Goal: Navigation & Orientation: Find specific page/section

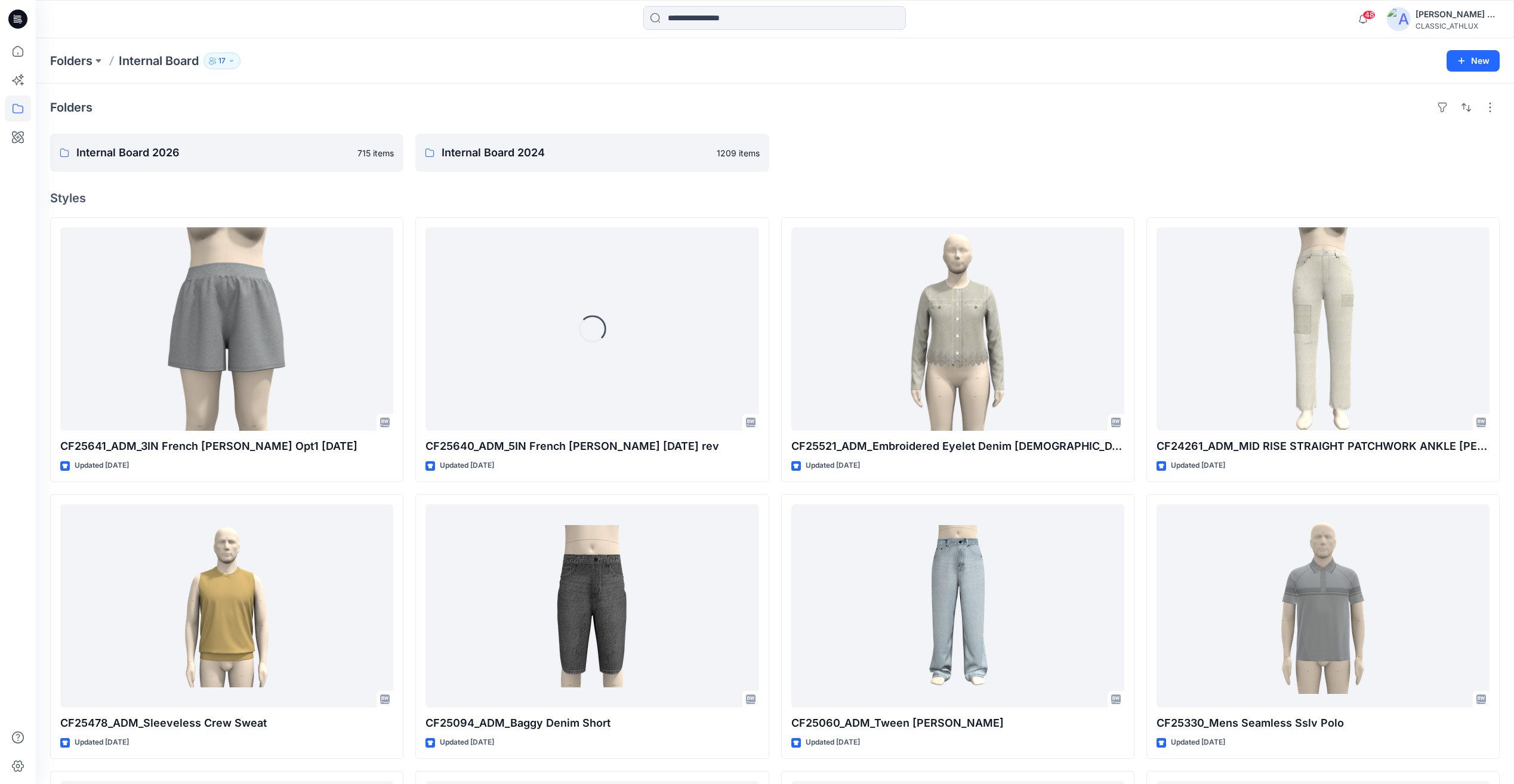
click at [206, 132] on div "Folders Internal Board 2026 715 items Internal Board 2024 1209 items Styles CF2…" at bounding box center [775, 588] width 1479 height 1010
click at [215, 166] on link "Internal Board 2026" at bounding box center [226, 152] width 353 height 38
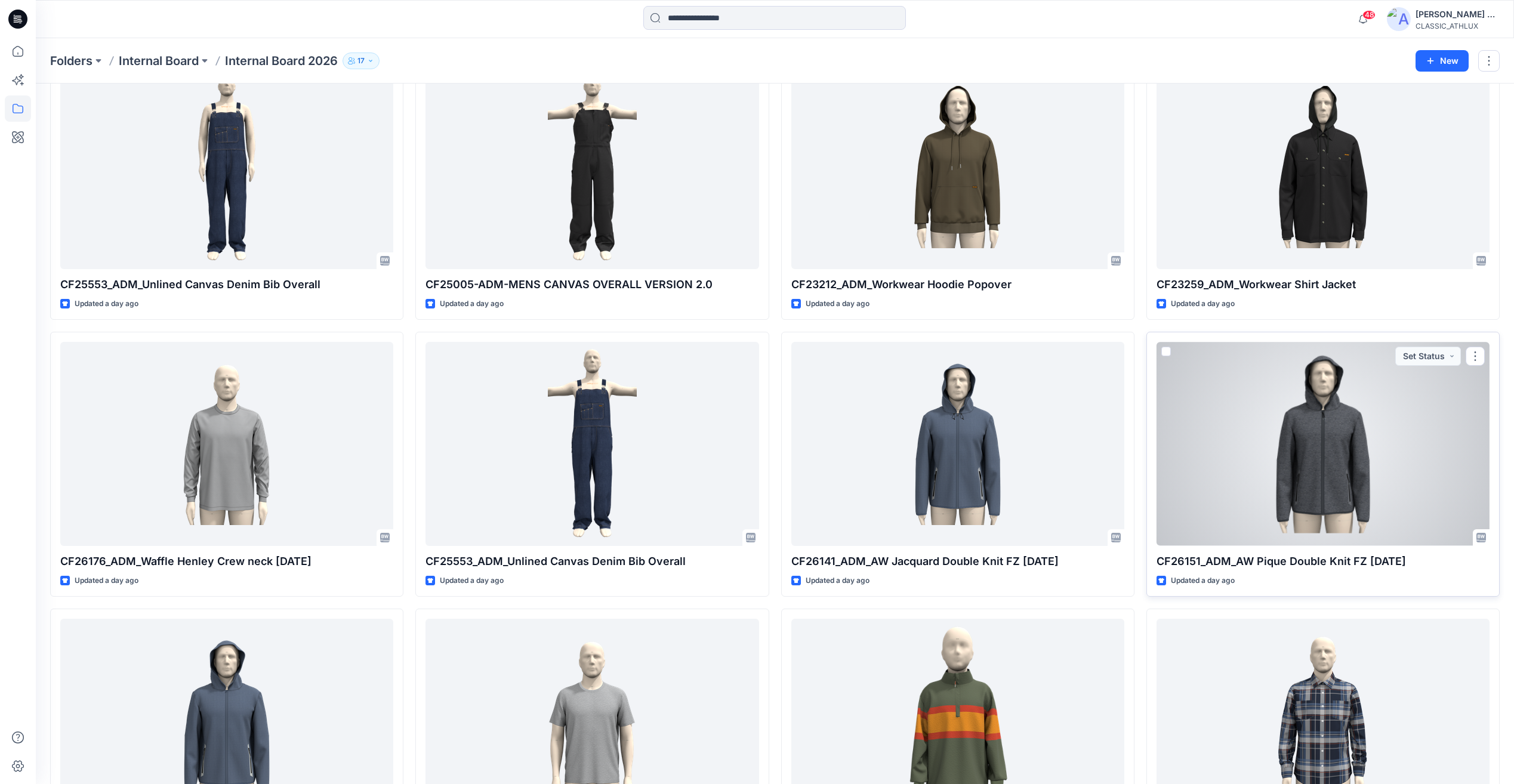
scroll to position [1194, 0]
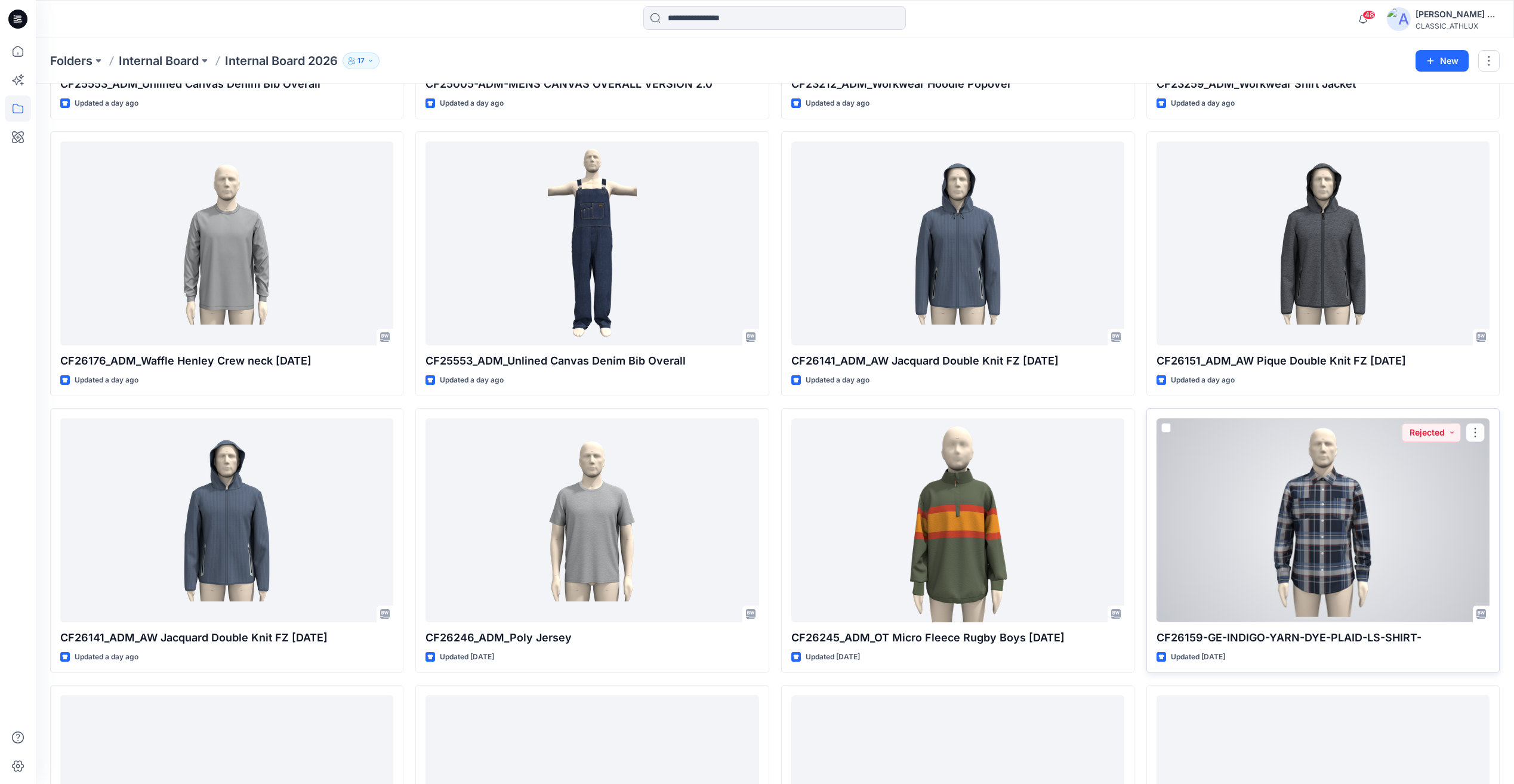
click at [1307, 547] on div at bounding box center [1323, 520] width 333 height 204
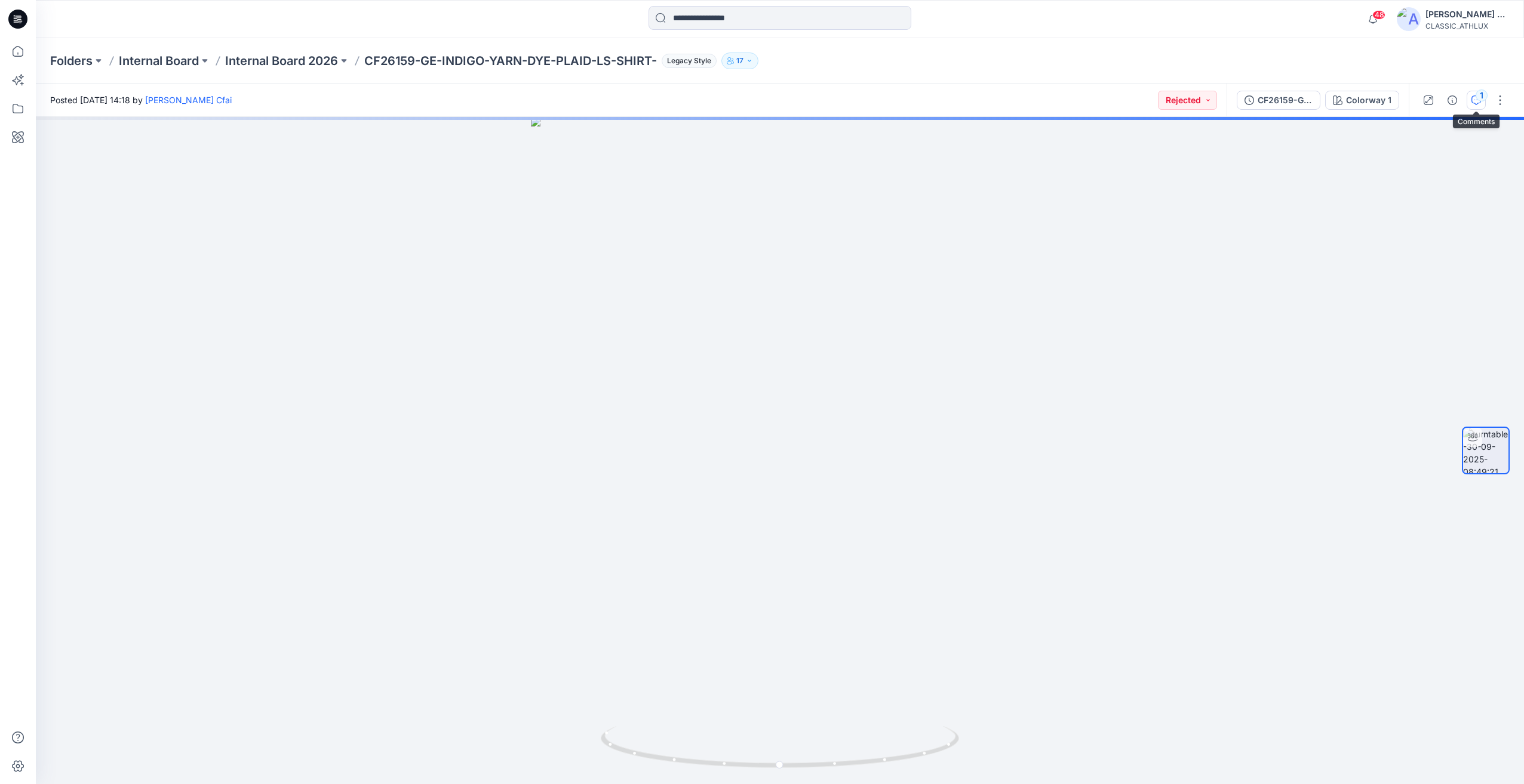
click at [1483, 103] on button "1" at bounding box center [1476, 100] width 19 height 19
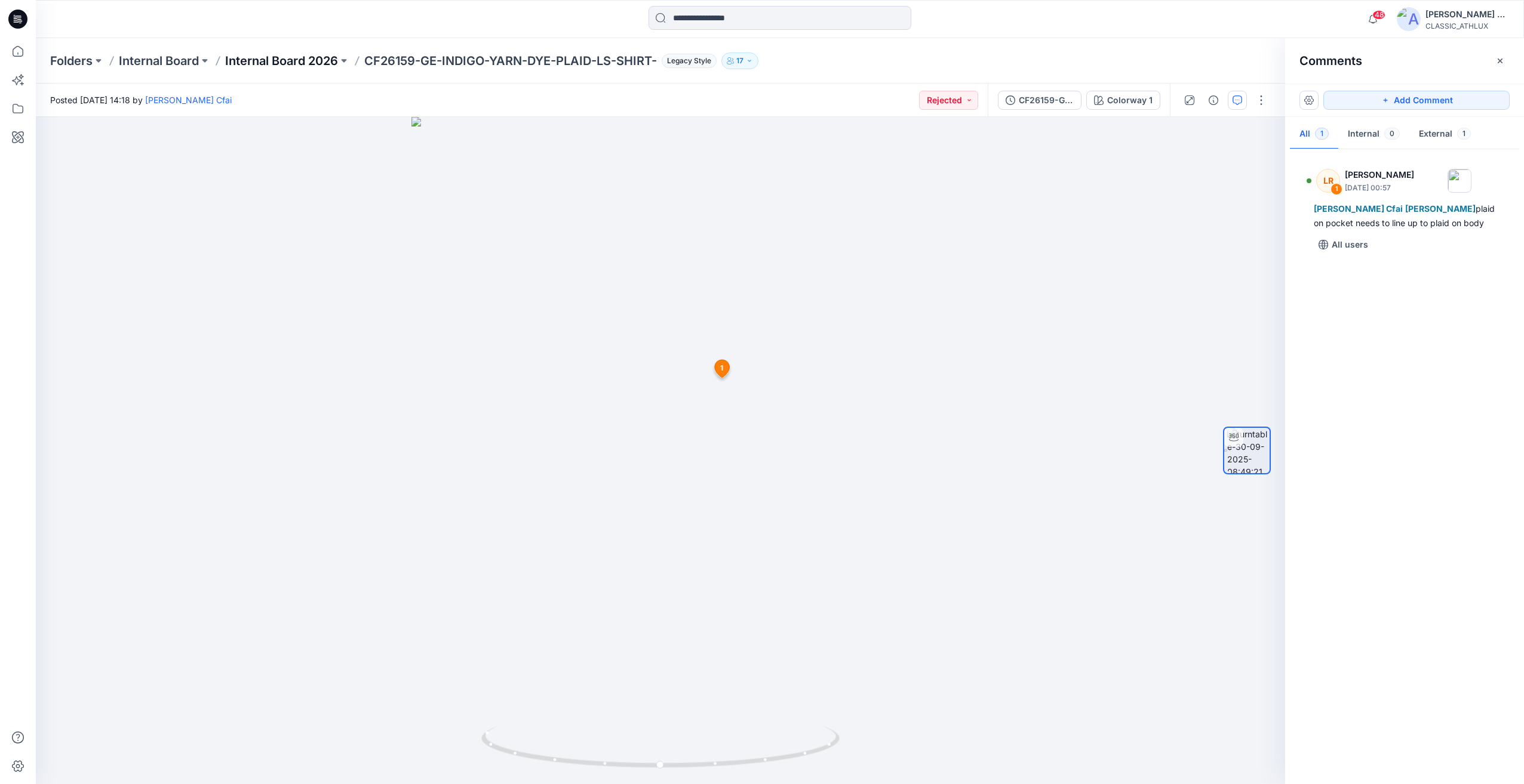
click at [327, 60] on p "Internal Board 2026" at bounding box center [281, 61] width 113 height 17
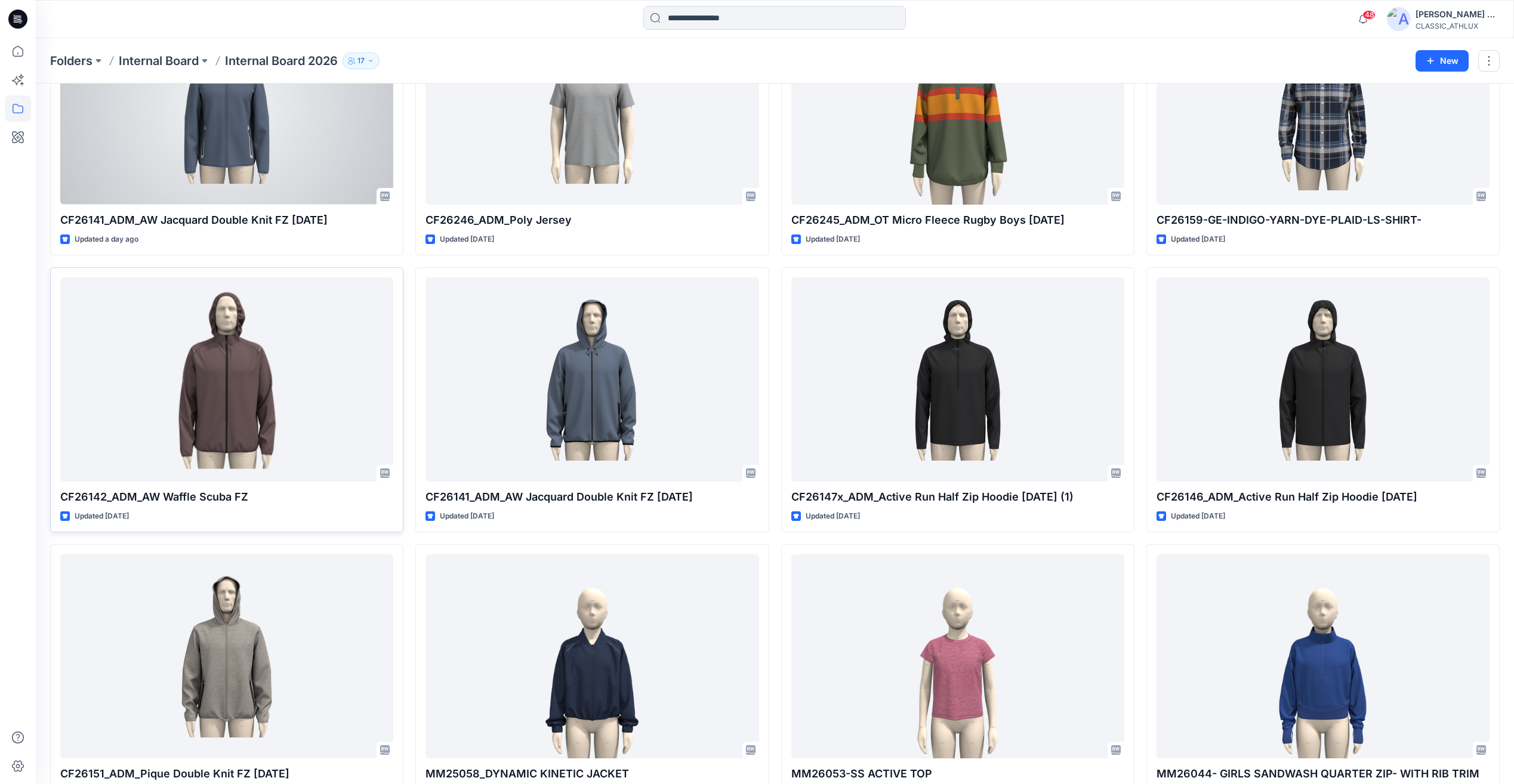
scroll to position [1671, 0]
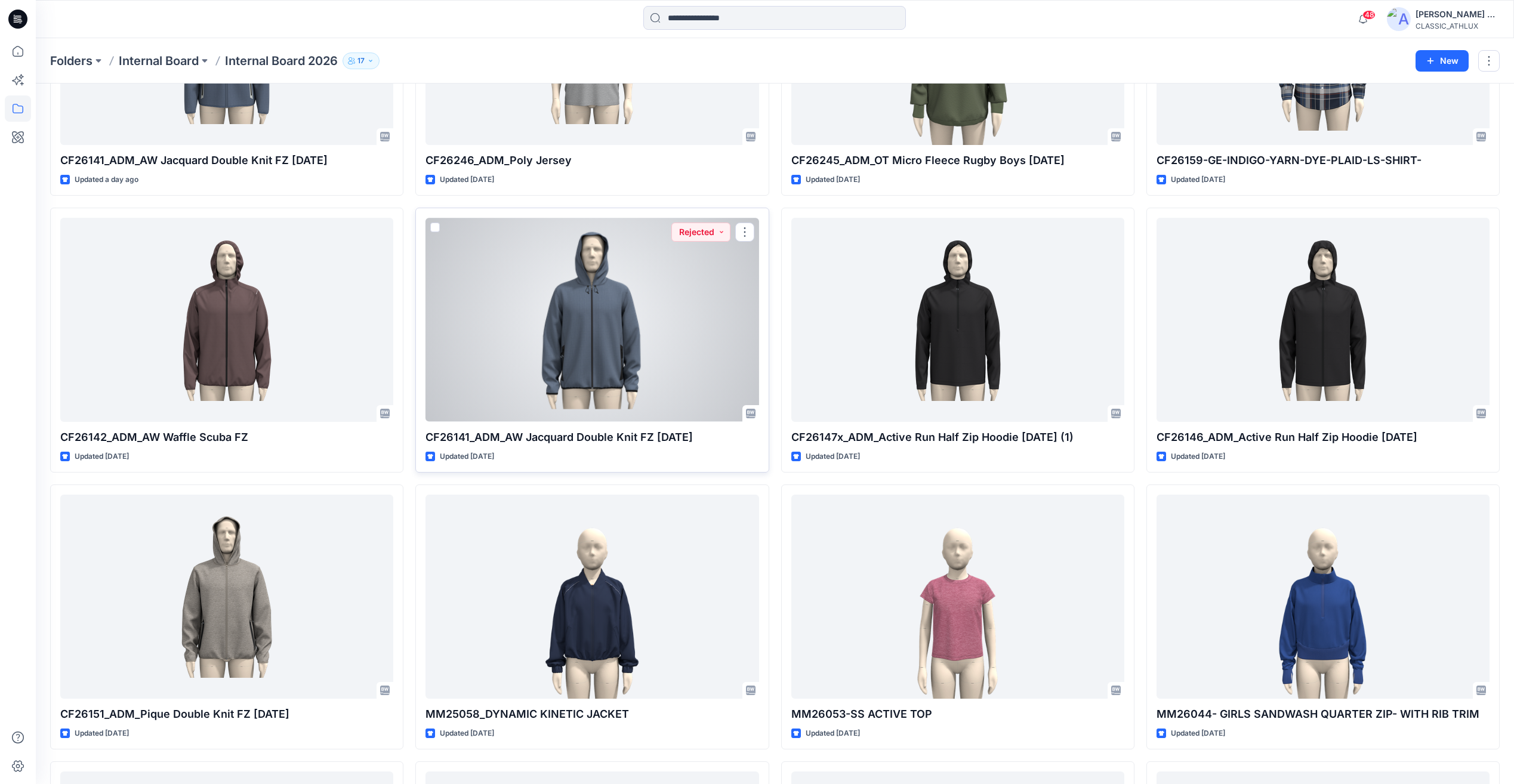
click at [691, 309] on div at bounding box center [592, 319] width 333 height 204
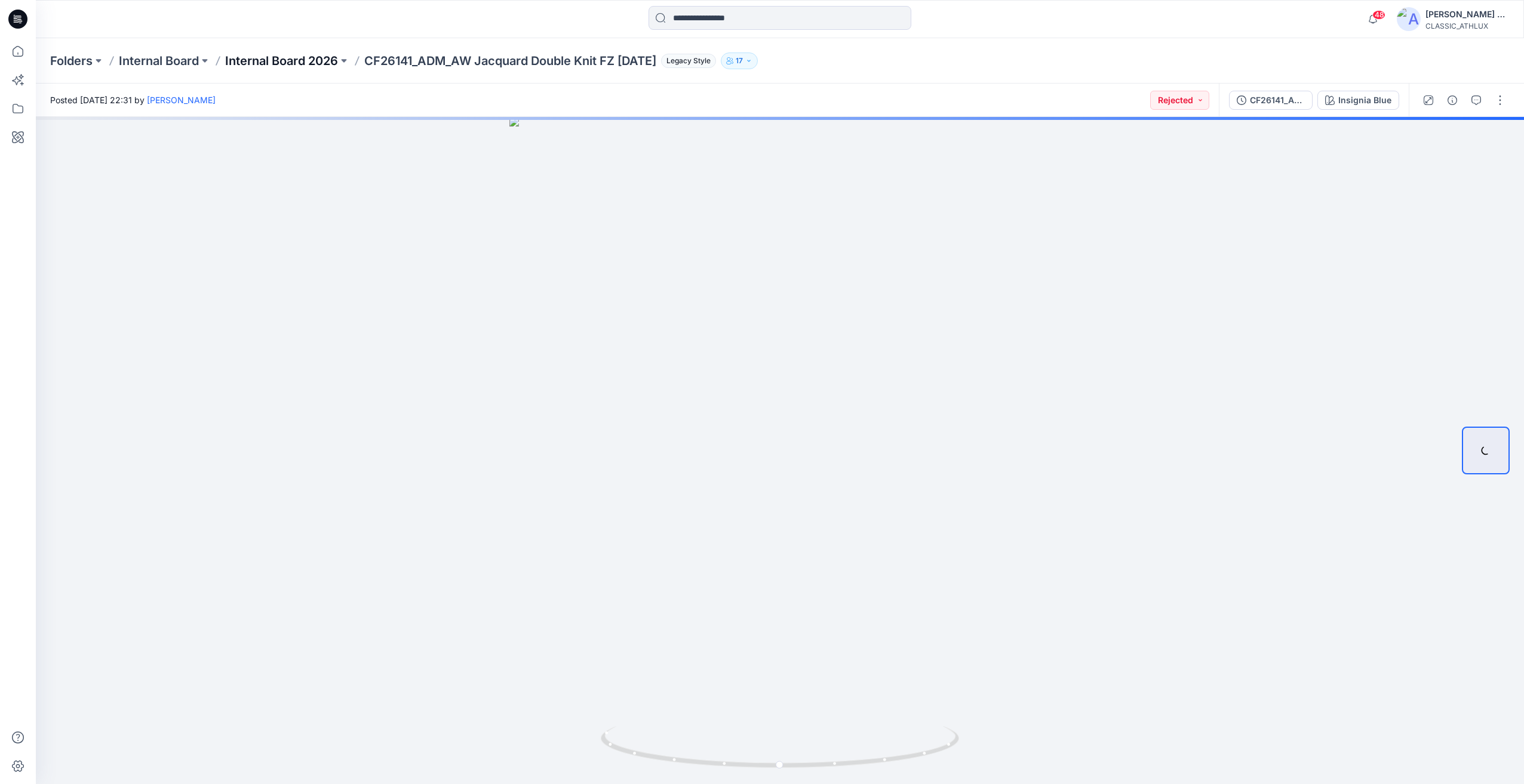
click at [290, 58] on p "Internal Board 2026" at bounding box center [281, 61] width 113 height 17
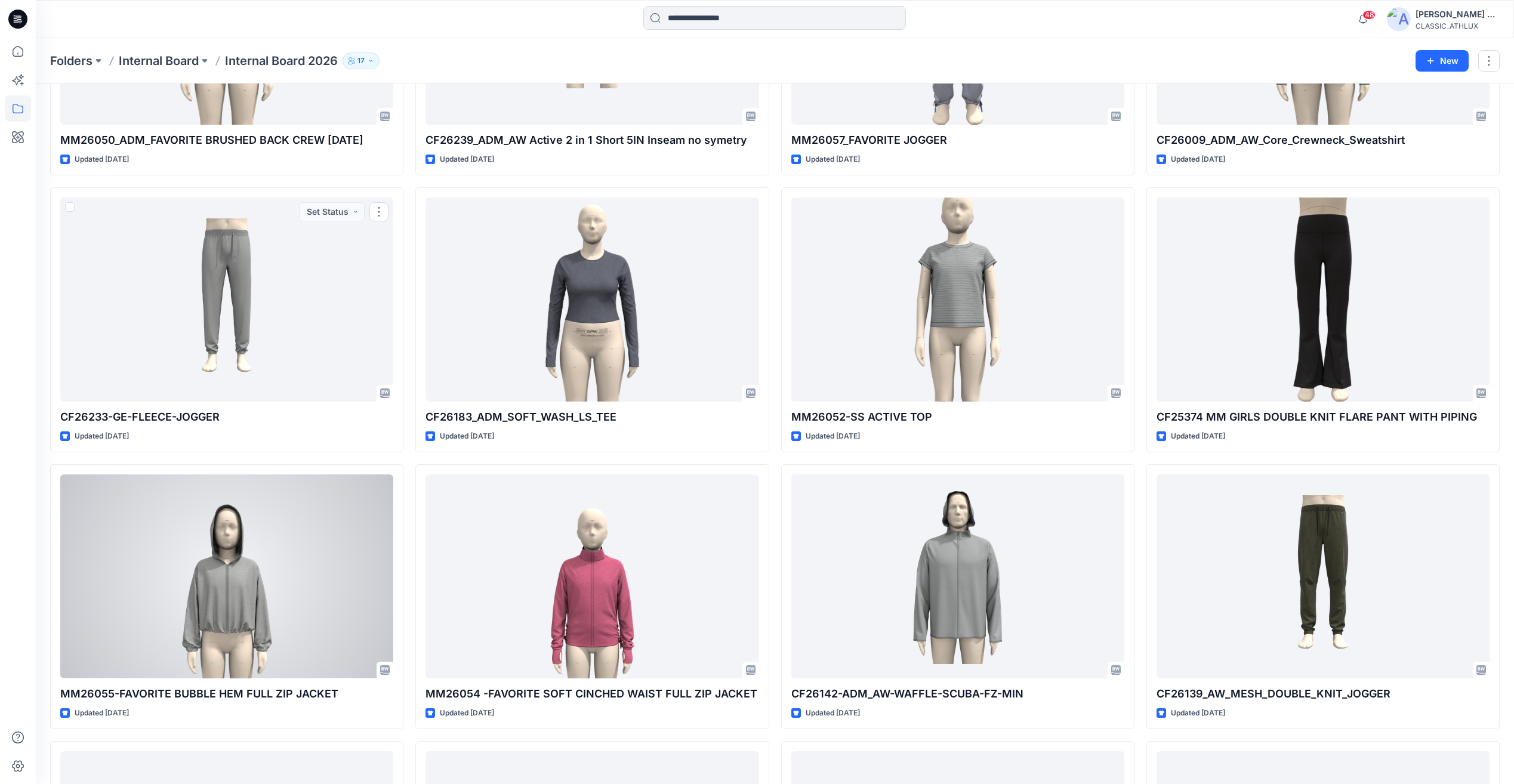
scroll to position [3521, 0]
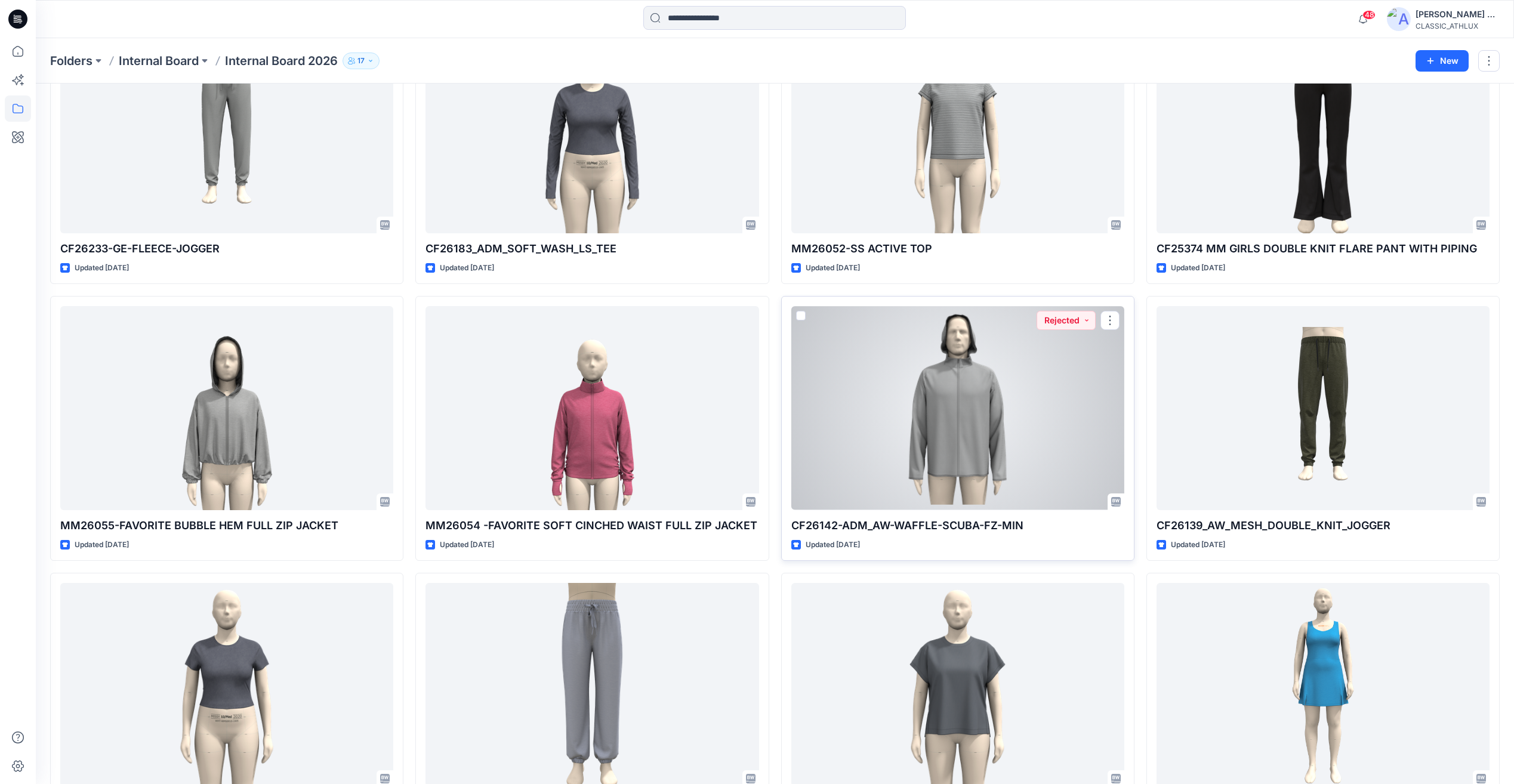
click at [1032, 423] on div at bounding box center [958, 407] width 333 height 204
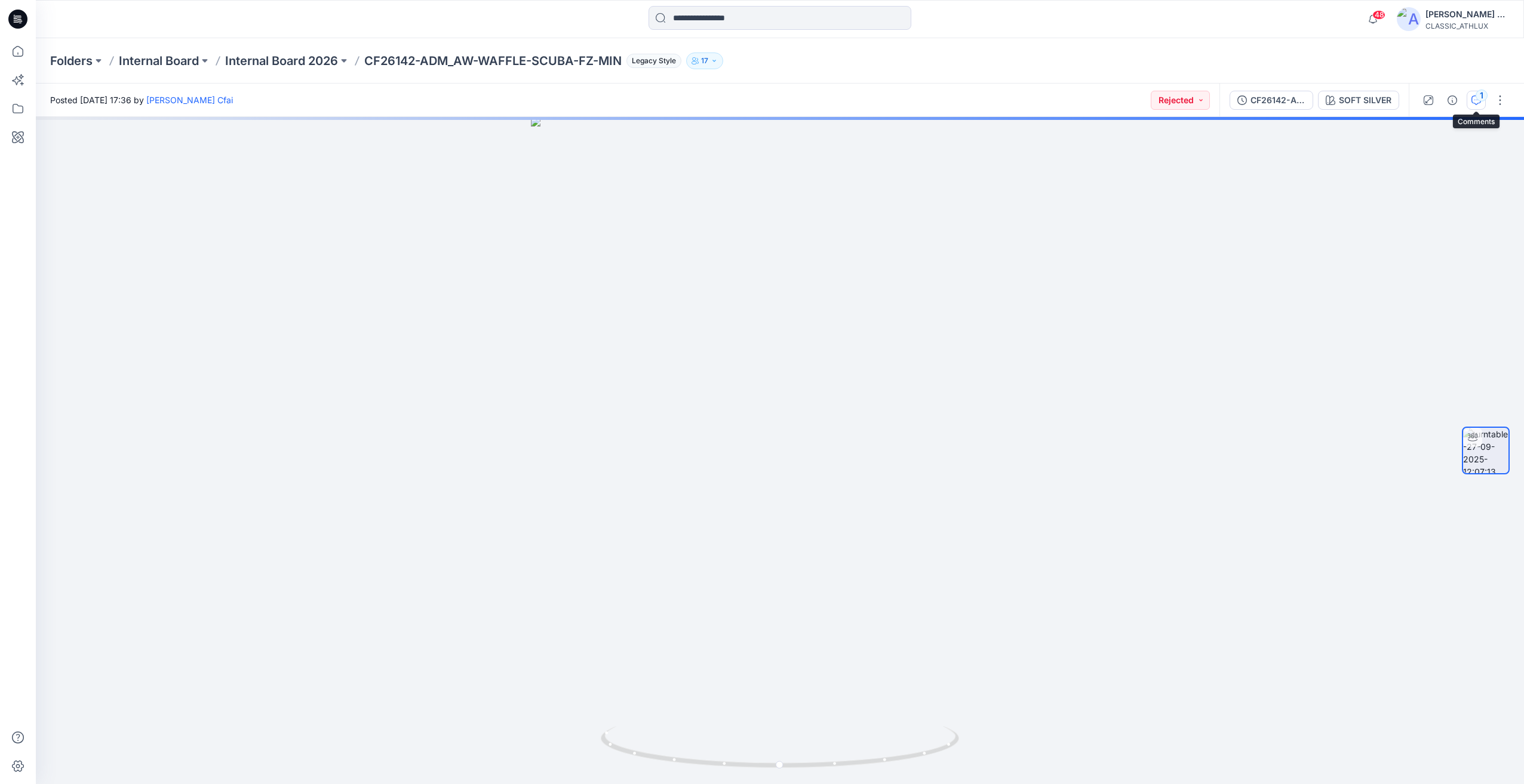
click at [1477, 95] on div "1" at bounding box center [1482, 95] width 12 height 12
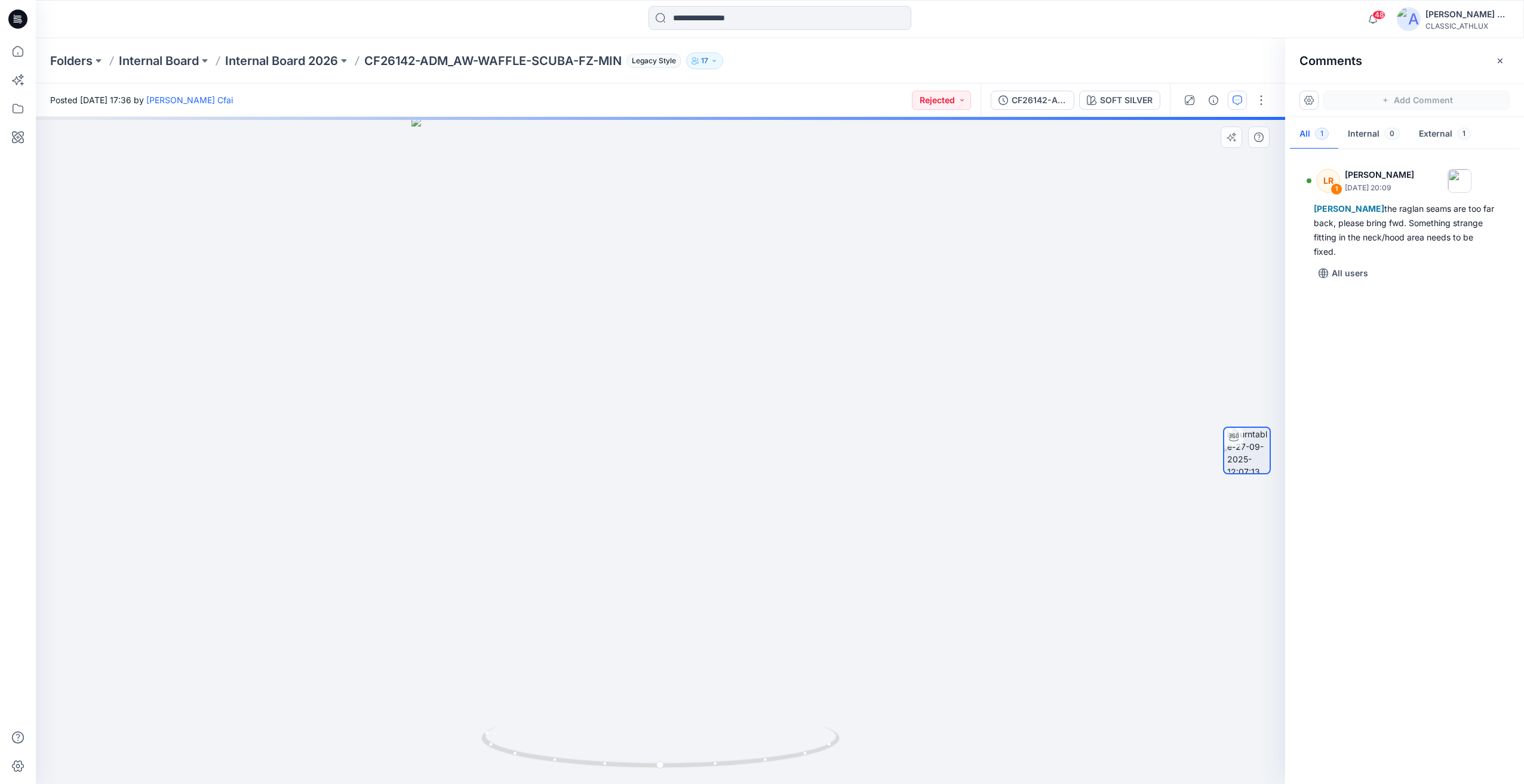
drag, startPoint x: 1041, startPoint y: 601, endPoint x: 1010, endPoint y: 601, distance: 31.0
click at [1024, 601] on div at bounding box center [660, 450] width 1249 height 667
drag, startPoint x: 1010, startPoint y: 601, endPoint x: 864, endPoint y: 618, distance: 147.0
click at [949, 612] on div at bounding box center [660, 450] width 1249 height 667
drag, startPoint x: 864, startPoint y: 618, endPoint x: 729, endPoint y: 618, distance: 135.0
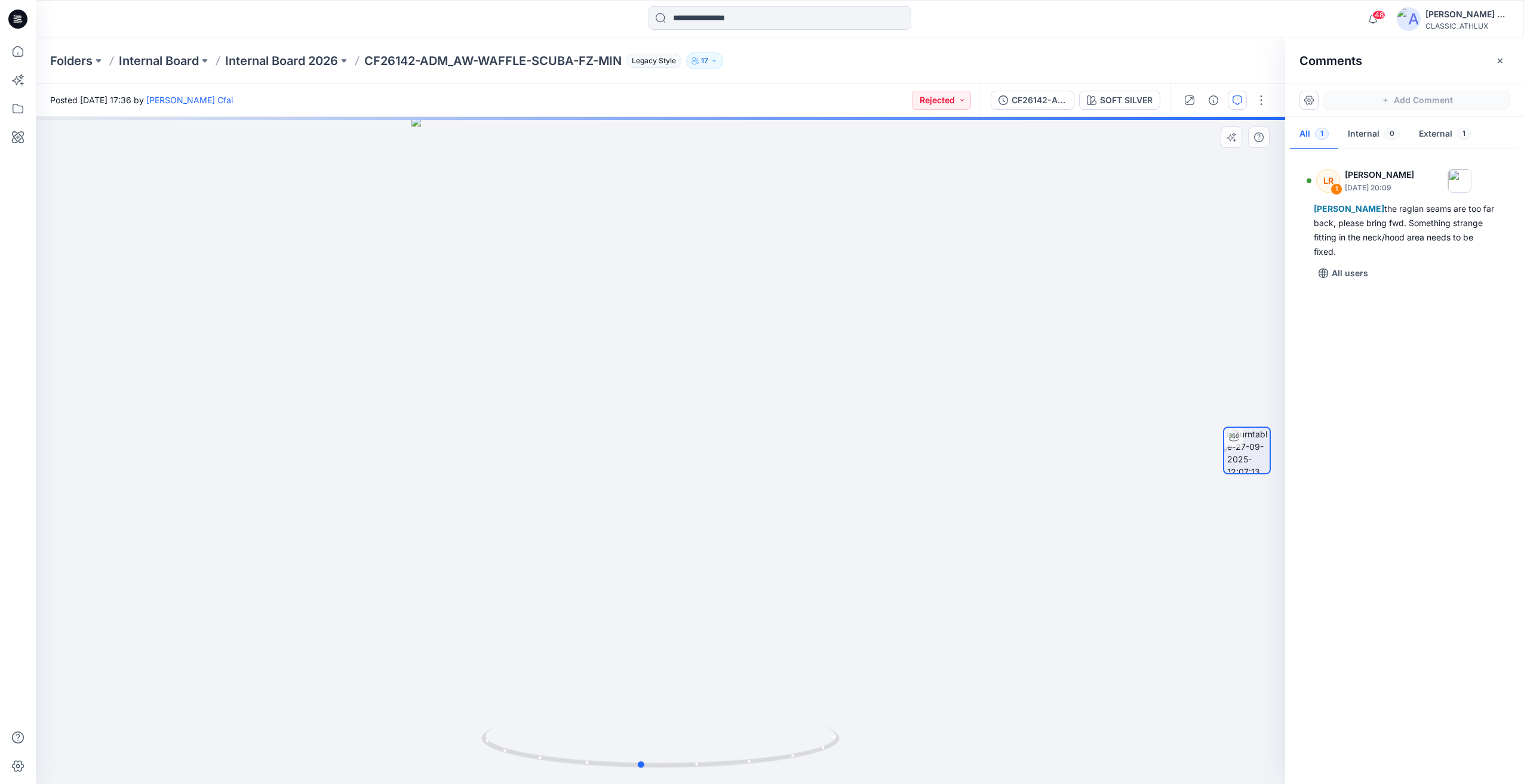
click at [734, 618] on div at bounding box center [660, 450] width 1249 height 667
click at [718, 618] on div at bounding box center [660, 450] width 1249 height 667
drag, startPoint x: 710, startPoint y: 618, endPoint x: 839, endPoint y: 618, distance: 129.0
click at [806, 618] on div at bounding box center [660, 450] width 1249 height 667
drag, startPoint x: 839, startPoint y: 618, endPoint x: 1070, endPoint y: 608, distance: 231.2
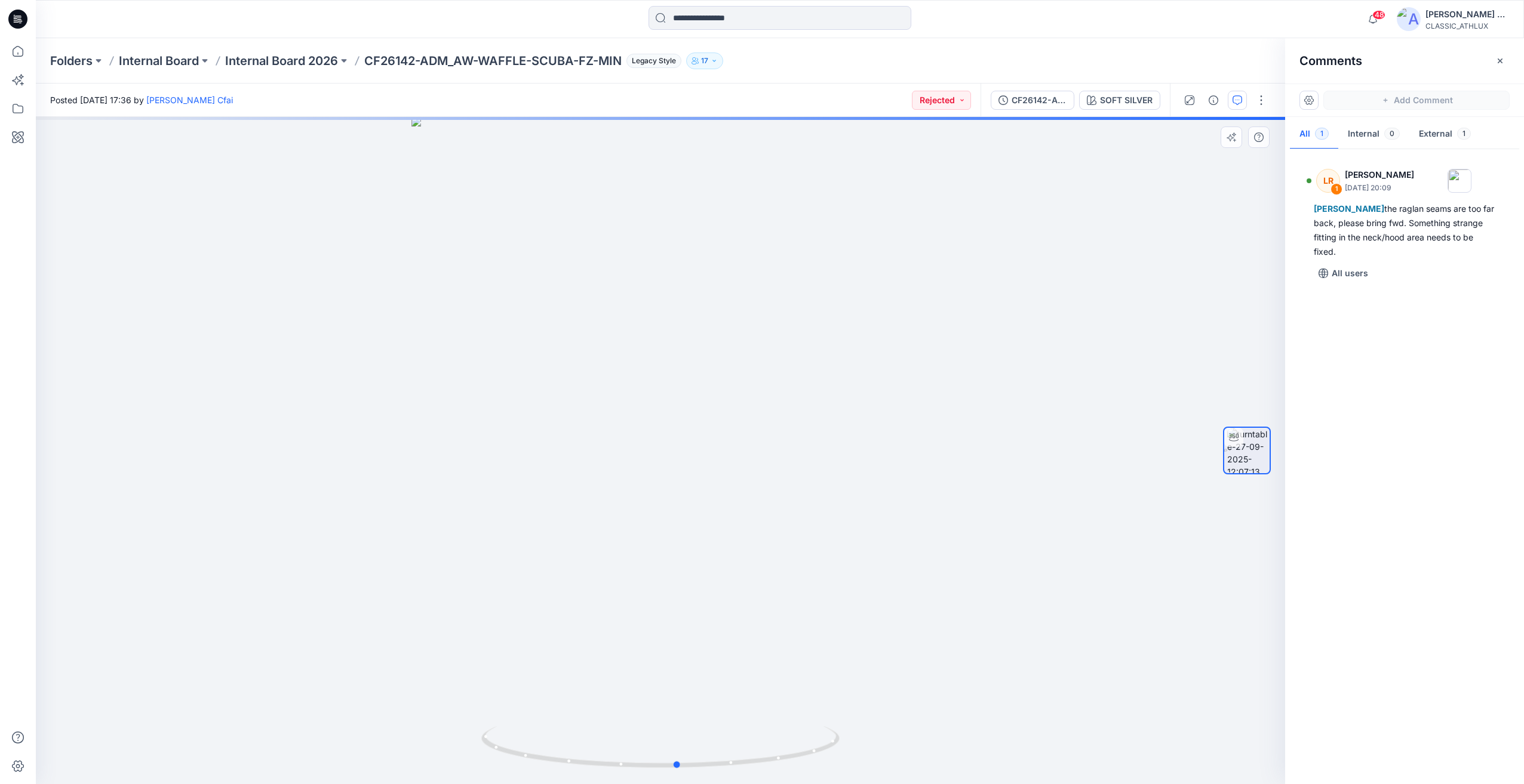
click at [1065, 608] on div at bounding box center [660, 450] width 1249 height 667
click at [1070, 608] on div at bounding box center [660, 450] width 1249 height 667
click at [309, 66] on p "Internal Board 2026" at bounding box center [281, 61] width 113 height 17
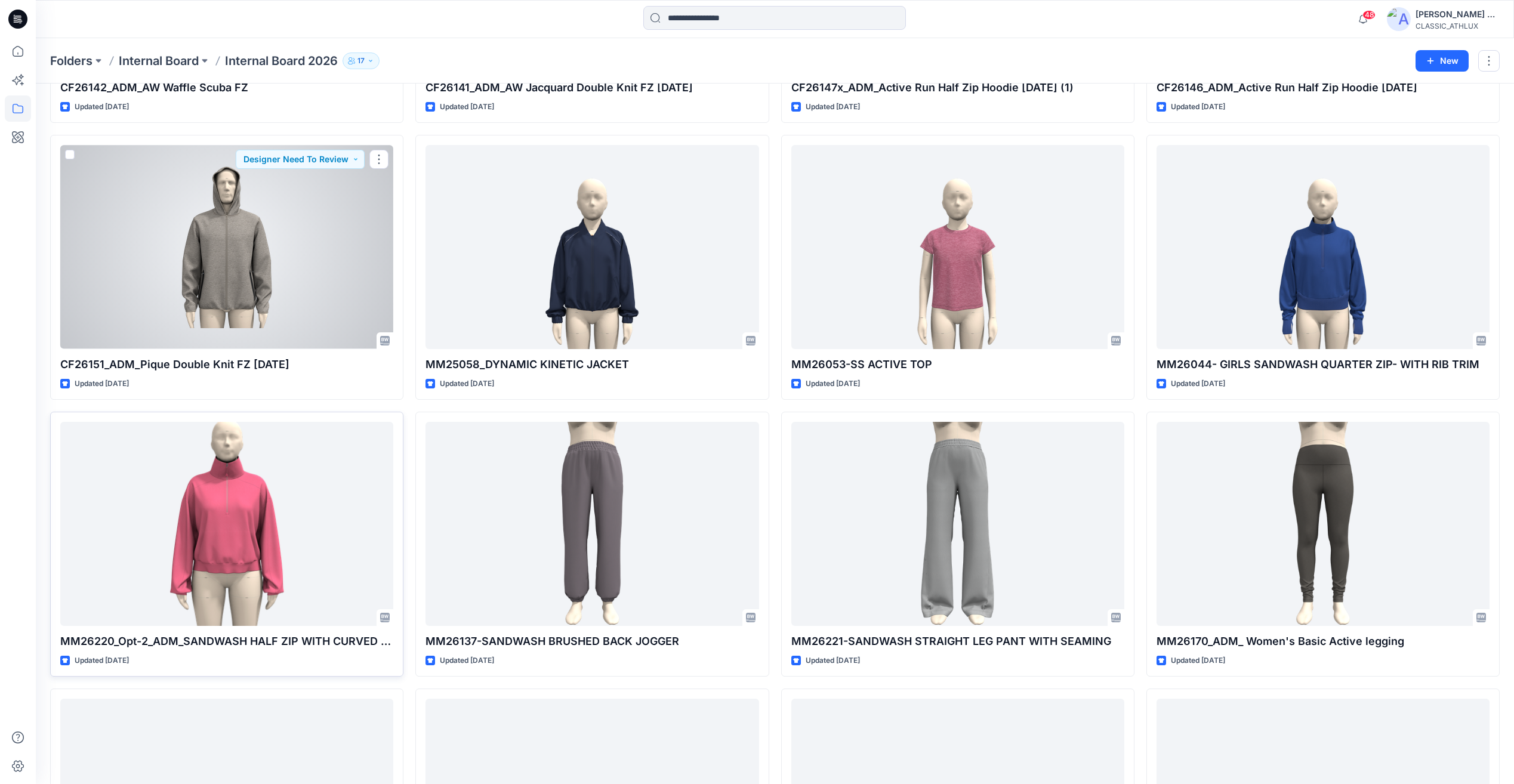
scroll to position [2268, 0]
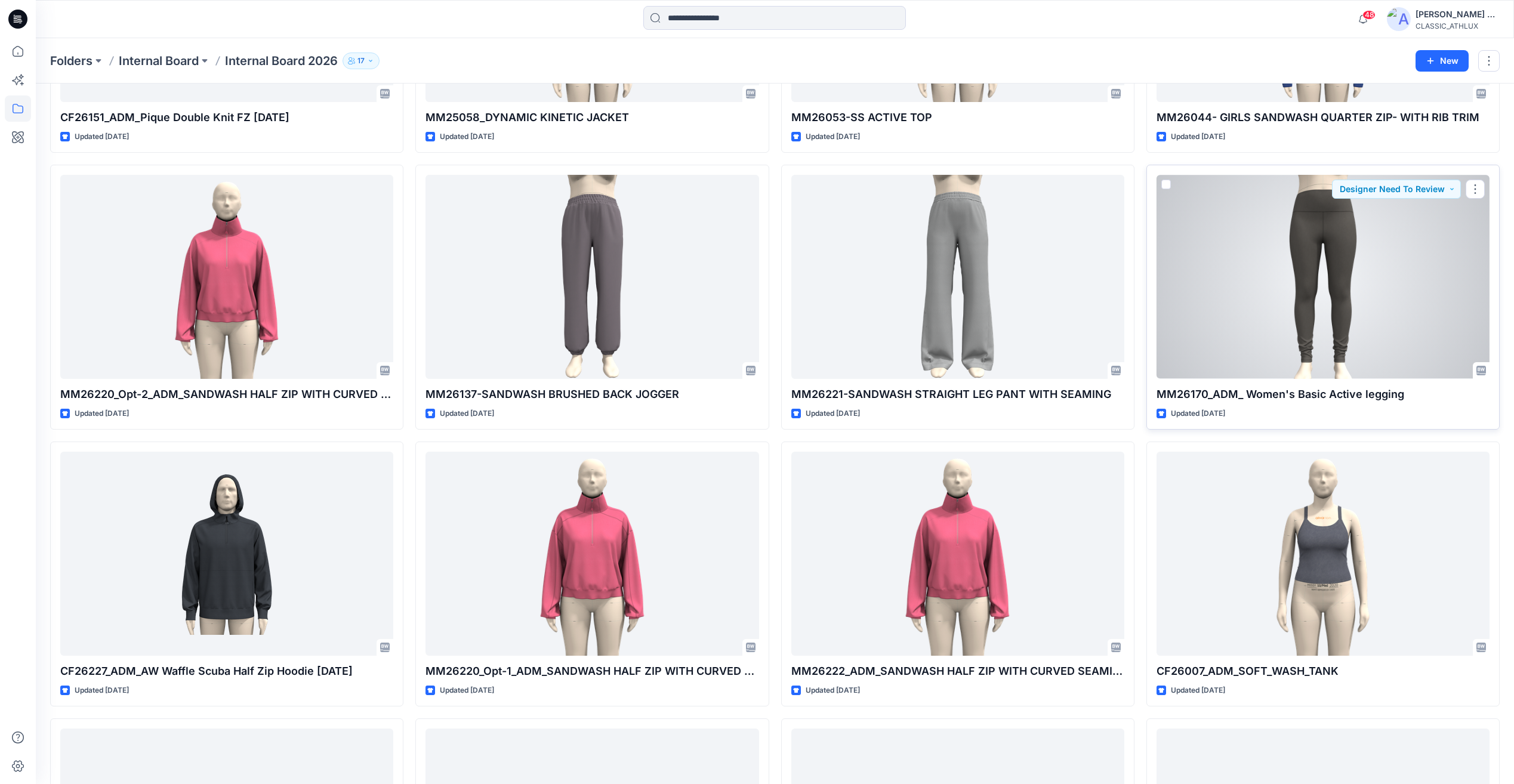
click at [1394, 318] on div at bounding box center [1323, 276] width 333 height 204
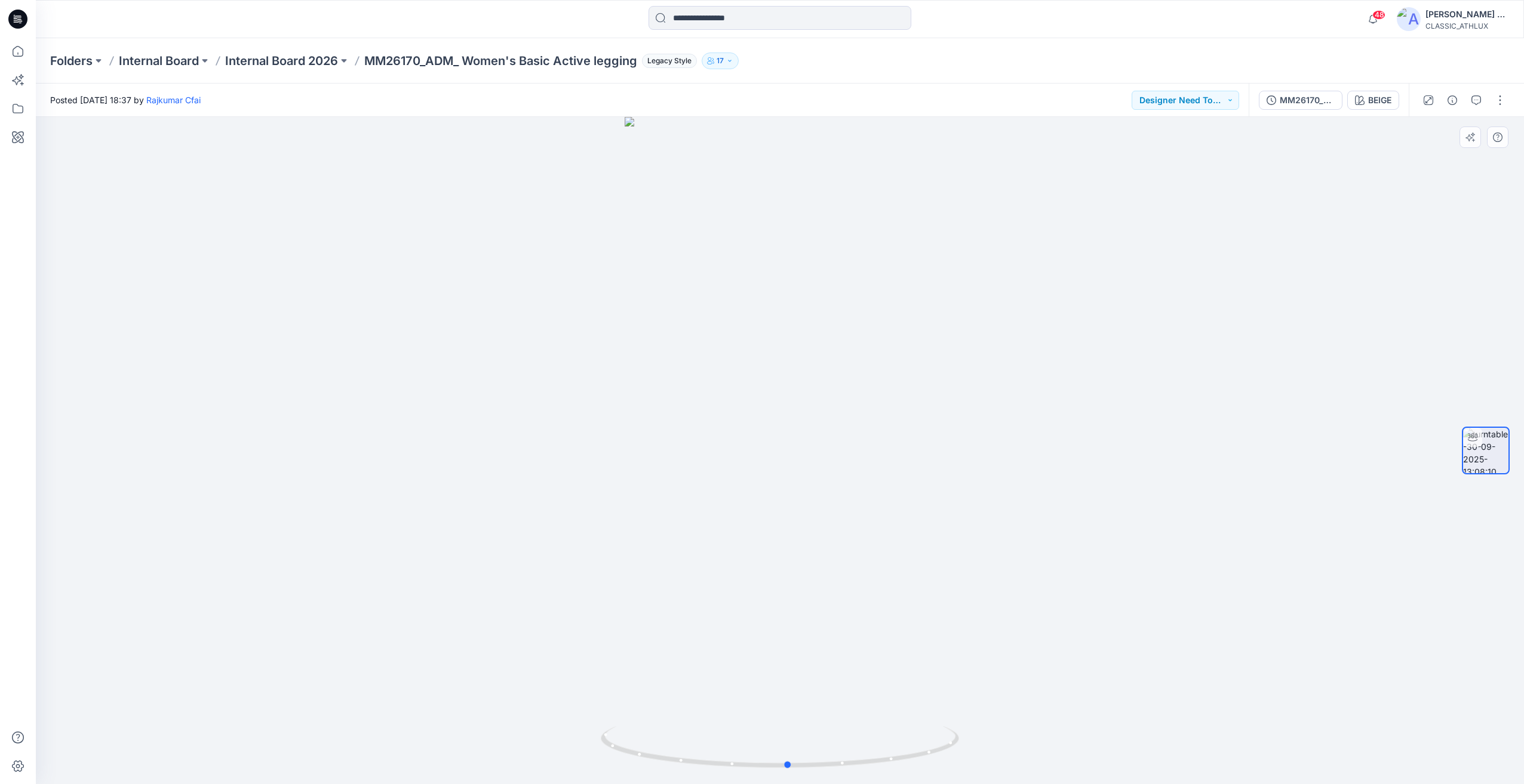
drag, startPoint x: 992, startPoint y: 413, endPoint x: 642, endPoint y: 421, distance: 350.1
click at [642, 421] on div at bounding box center [779, 450] width 1488 height 667
click at [313, 67] on p "Internal Board 2026" at bounding box center [281, 61] width 113 height 17
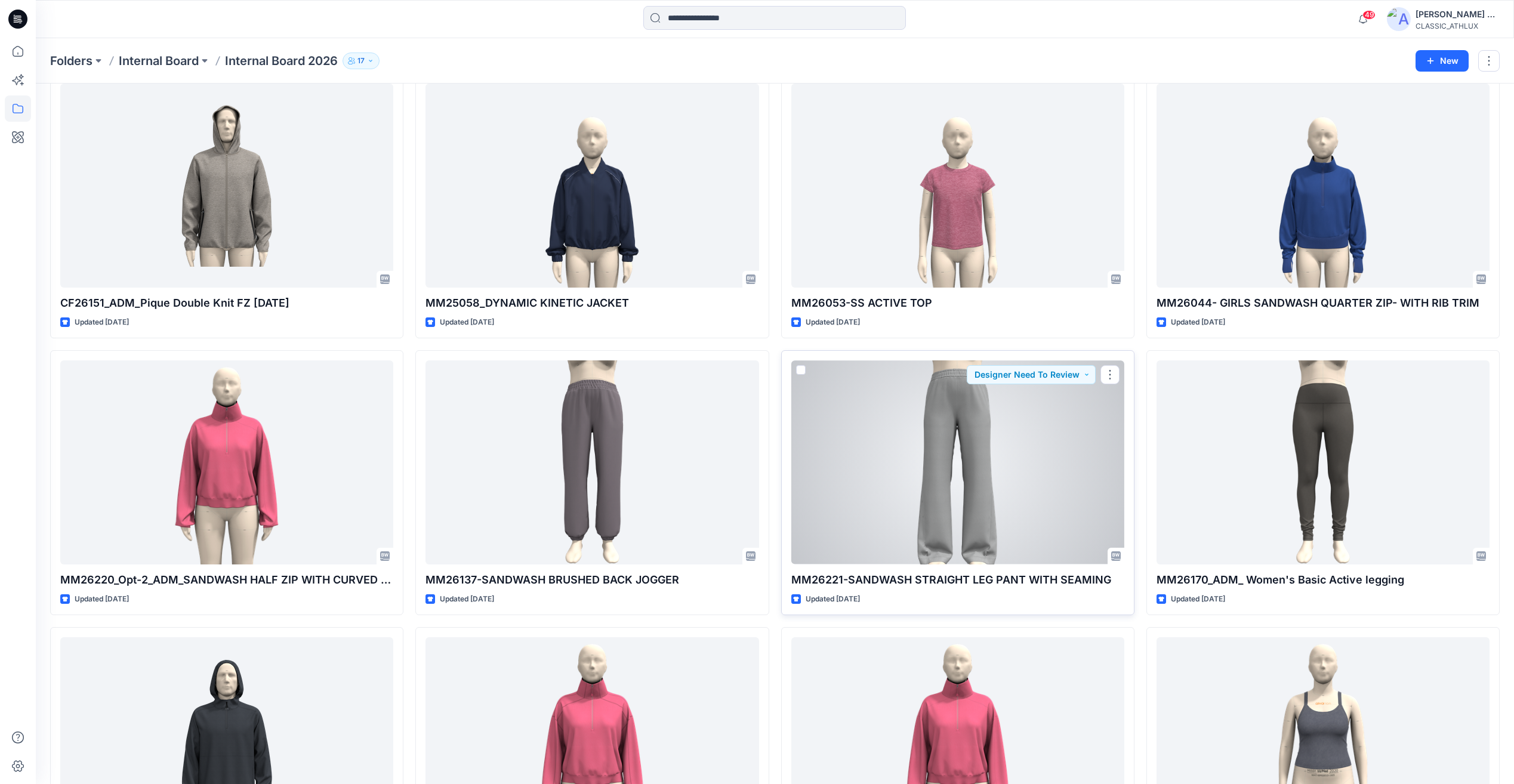
scroll to position [2268, 0]
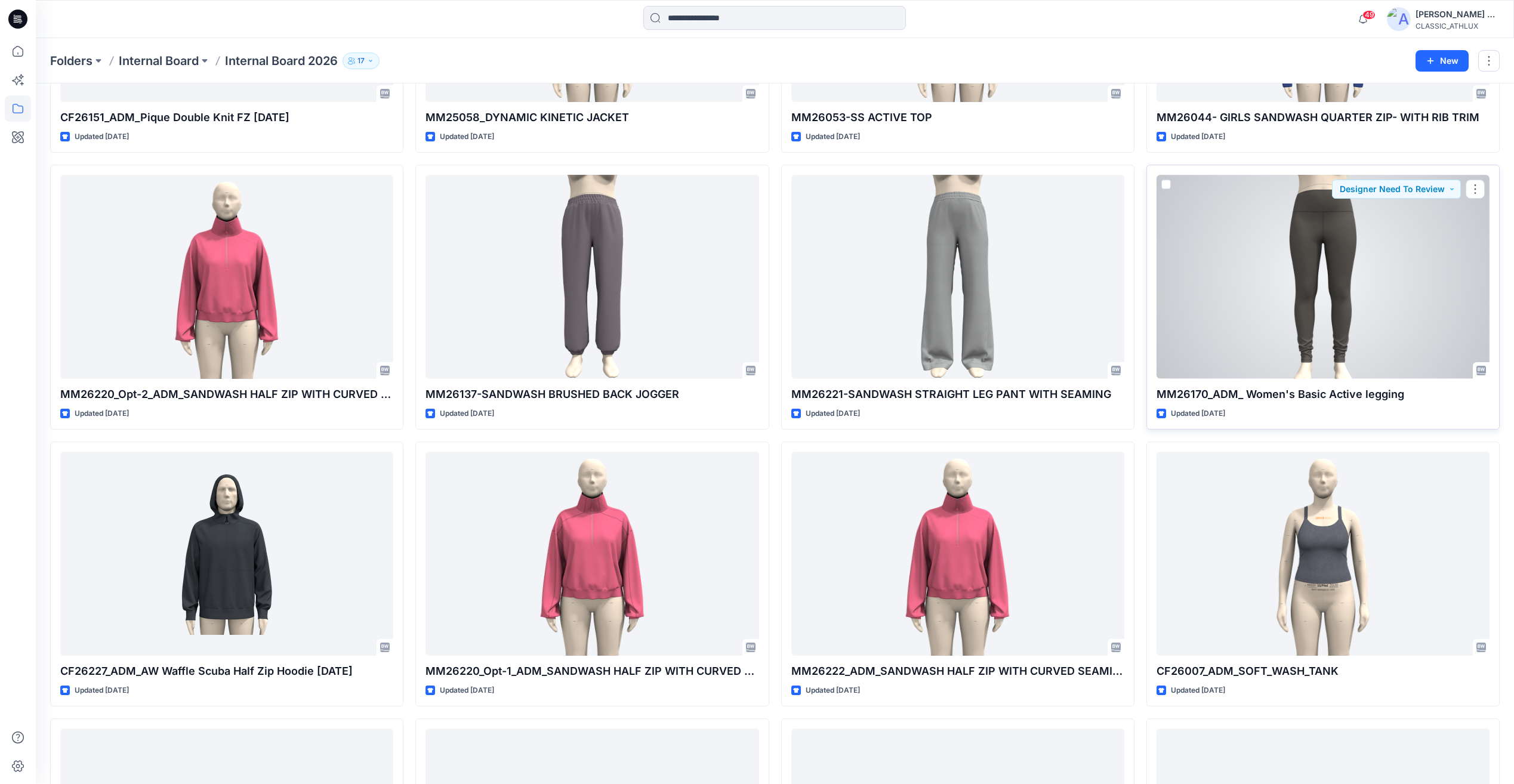
click at [1355, 321] on div at bounding box center [1323, 276] width 333 height 204
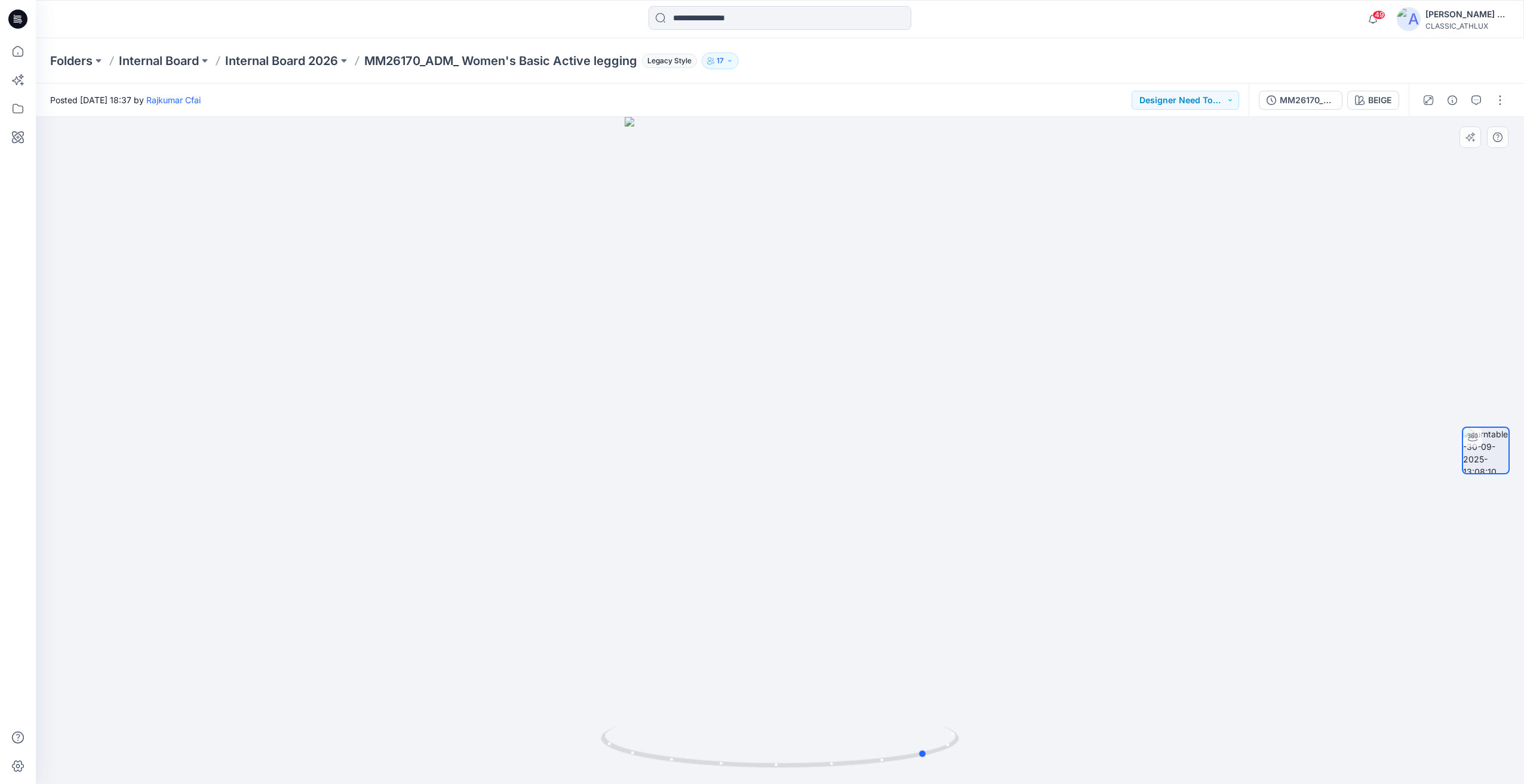
drag, startPoint x: 866, startPoint y: 475, endPoint x: 968, endPoint y: 478, distance: 102.0
click at [965, 478] on div at bounding box center [779, 450] width 1488 height 667
